Goal: Task Accomplishment & Management: Complete application form

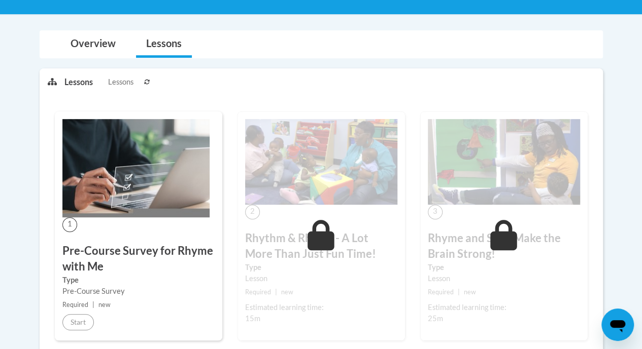
scroll to position [198, 0]
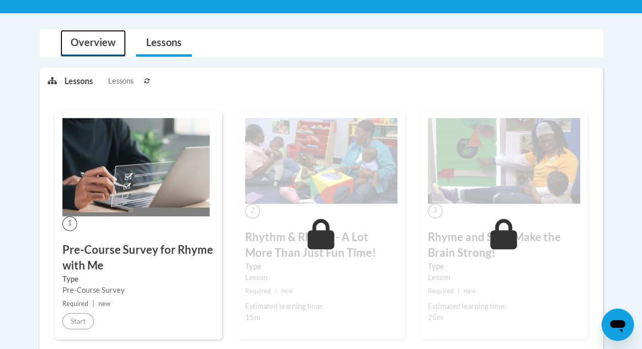
click at [96, 47] on link "Overview" at bounding box center [92, 43] width 65 height 27
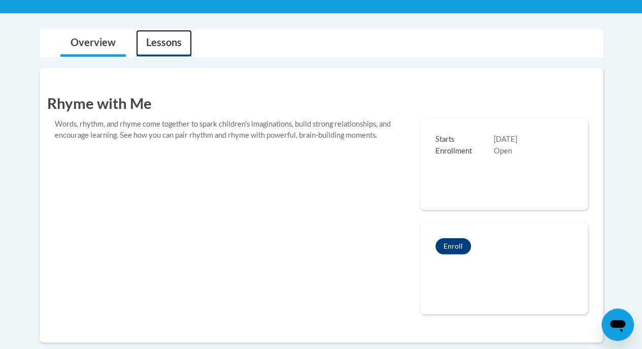
click at [168, 41] on link "Lessons" at bounding box center [164, 43] width 56 height 27
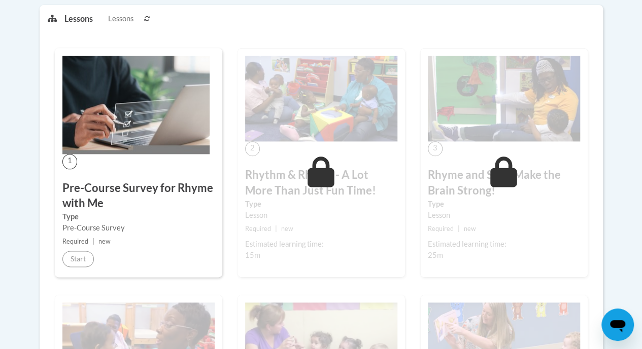
scroll to position [488, 0]
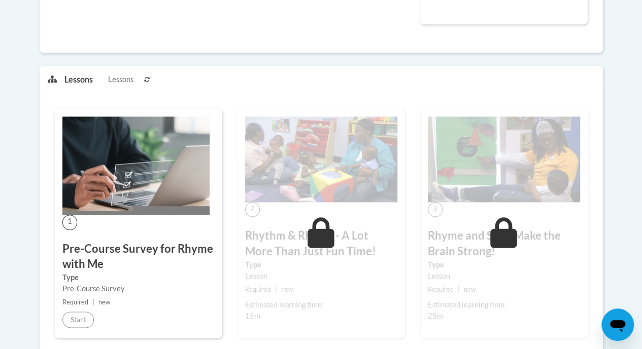
drag, startPoint x: 90, startPoint y: 270, endPoint x: 123, endPoint y: 255, distance: 36.8
click at [123, 255] on div "1 Pre-Course Survey for Rhyme with Me Type Pre-Course Survey Required | new Sta…" at bounding box center [138, 223] width 167 height 229
click at [123, 255] on h3 "Pre-Course Survey for Rhyme with Me" at bounding box center [138, 256] width 152 height 31
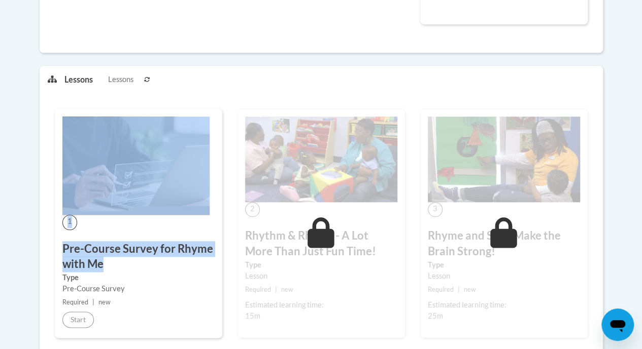
drag, startPoint x: 123, startPoint y: 255, endPoint x: 236, endPoint y: -2, distance: 280.5
click at [118, 69] on li "Lessons Lessons" at bounding box center [102, 79] width 77 height 27
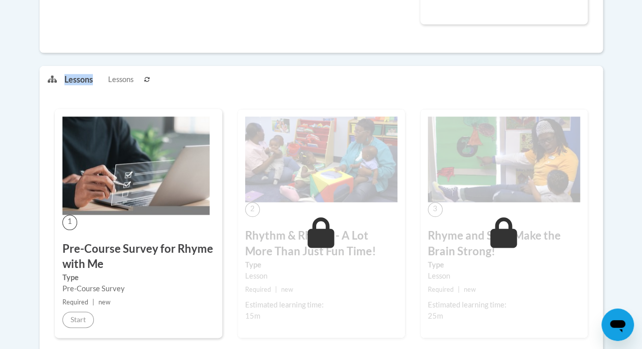
drag, startPoint x: 118, startPoint y: 69, endPoint x: 51, endPoint y: 81, distance: 67.5
click at [51, 81] on div "Lessons Lessons Preview Activity Next" at bounding box center [321, 78] width 562 height 25
click at [51, 81] on span at bounding box center [52, 78] width 24 height 25
click at [143, 76] on button at bounding box center [147, 78] width 12 height 25
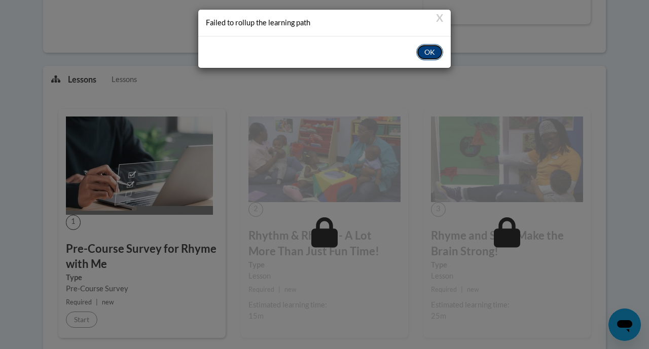
click at [315, 48] on button "OK" at bounding box center [429, 52] width 27 height 16
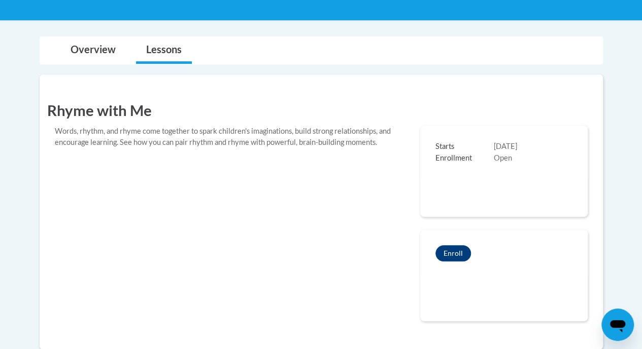
scroll to position [190, 0]
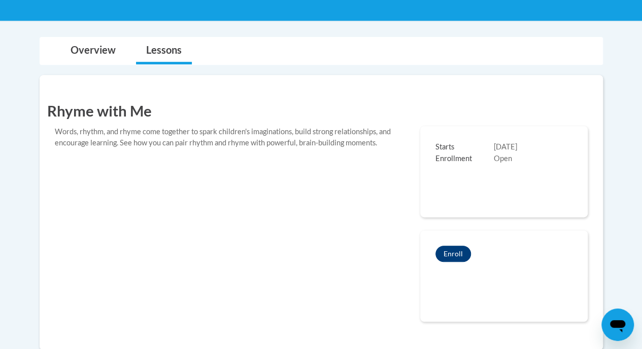
click at [315, 249] on button "Enroll" at bounding box center [453, 254] width 36 height 16
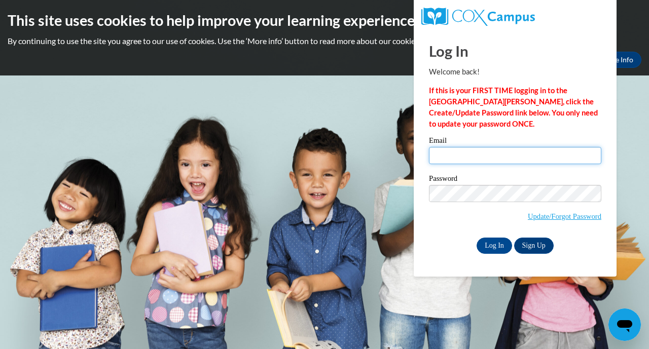
click at [487, 149] on input "Email" at bounding box center [515, 155] width 172 height 17
type input "[EMAIL_ADDRESS][DOMAIN_NAME]"
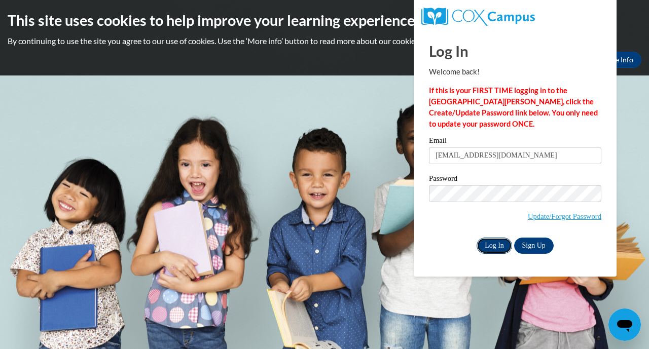
click at [489, 241] on input "Log In" at bounding box center [495, 246] width 36 height 16
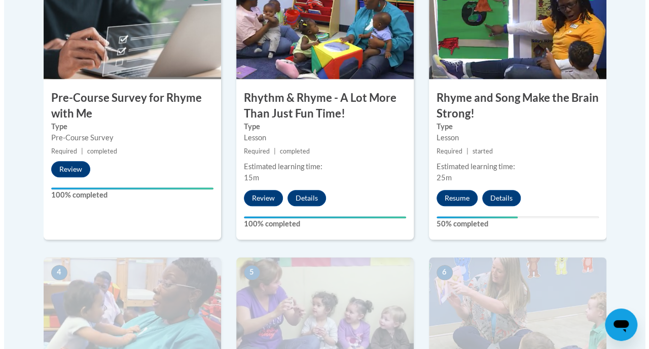
scroll to position [389, 0]
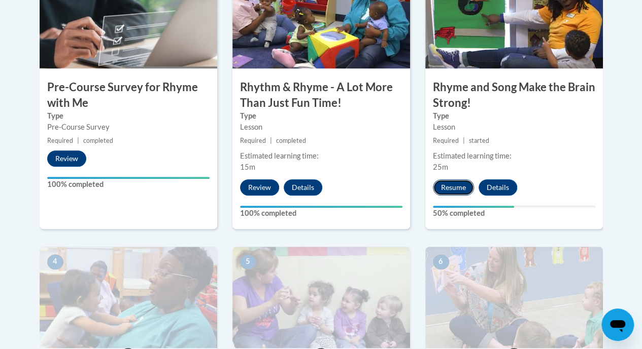
click at [446, 190] on button "Resume" at bounding box center [453, 188] width 41 height 16
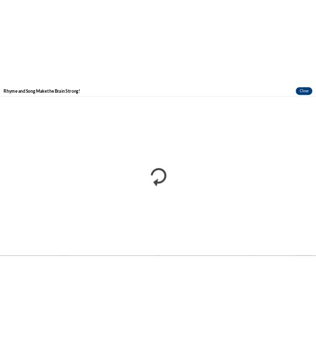
scroll to position [0, 0]
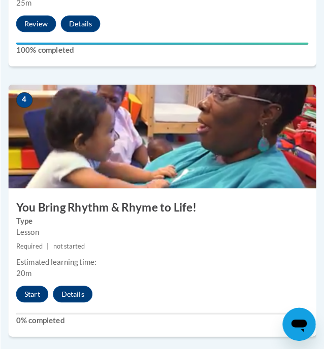
scroll to position [1065, 0]
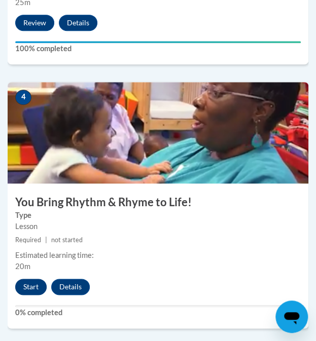
click at [26, 283] on button "Start" at bounding box center [30, 287] width 31 height 16
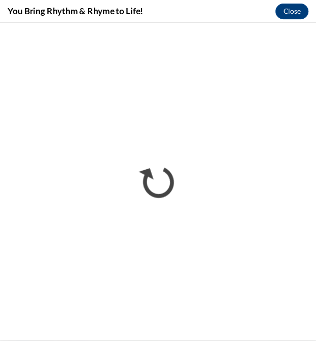
scroll to position [0, 0]
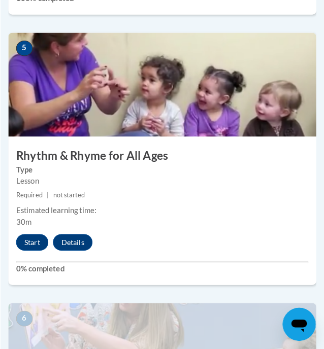
scroll to position [1382, 0]
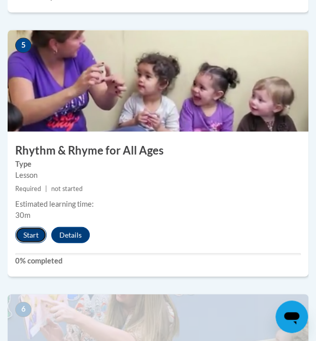
click at [27, 230] on button "Start" at bounding box center [30, 235] width 31 height 16
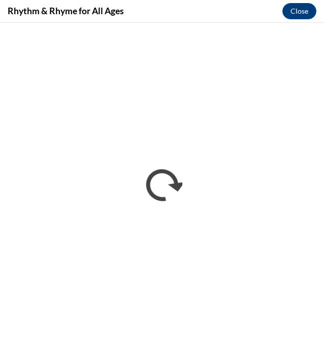
scroll to position [0, 0]
